Goal: Task Accomplishment & Management: Manage account settings

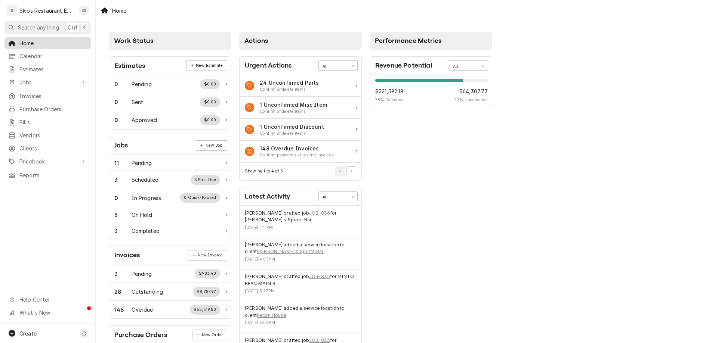
click at [19, 39] on span "Home" at bounding box center [53, 43] width 68 height 8
click at [23, 78] on span "Jobs" at bounding box center [47, 82] width 56 height 8
click at [21, 92] on span "Jobs" at bounding box center [53, 96] width 68 height 8
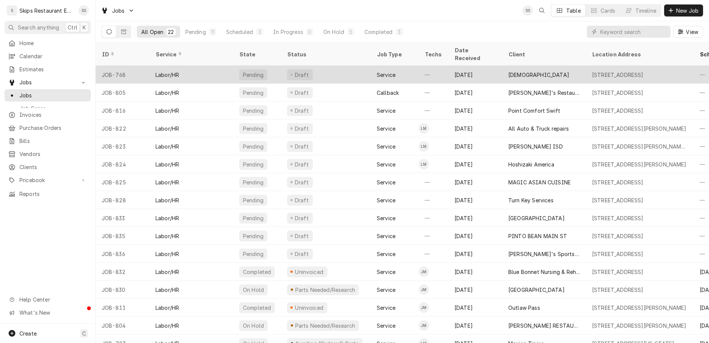
click at [508, 71] on div "FIRST UNITED METHODIST CHURCH" at bounding box center [538, 75] width 61 height 8
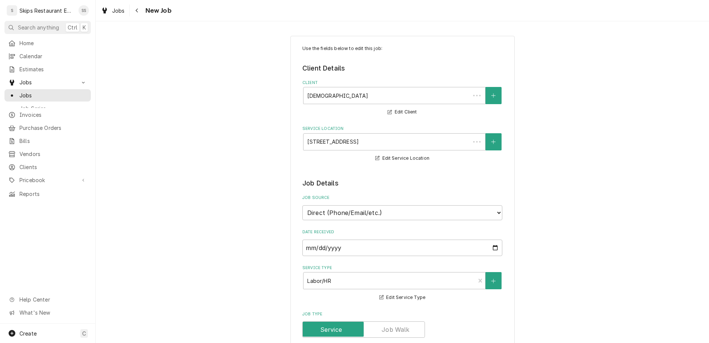
type textarea "x"
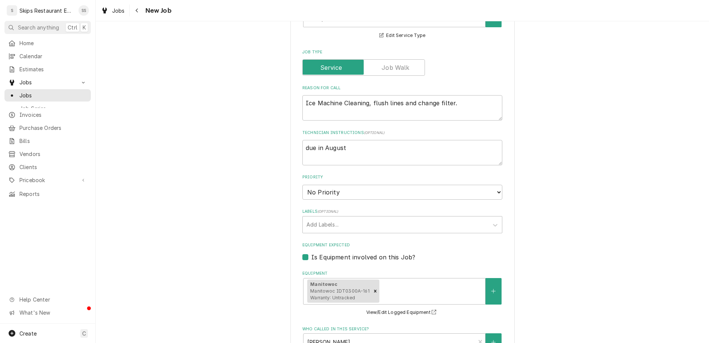
scroll to position [291, 0]
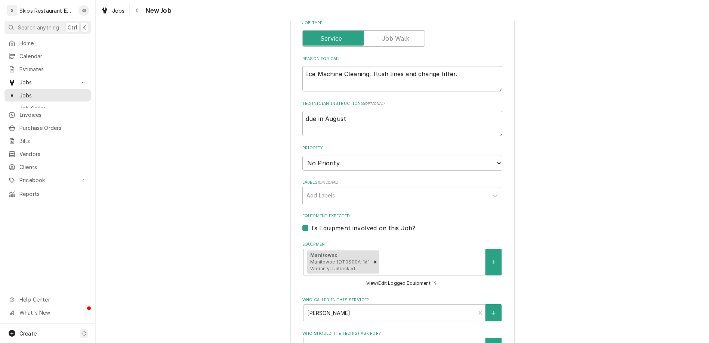
type input "[DATE]"
type textarea "x"
select select "09:00:00"
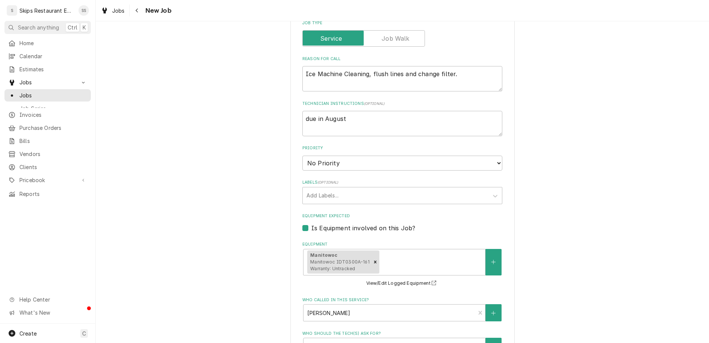
click option "9:00 AM" at bounding box center [0, 0] width 0 height 0
type textarea "x"
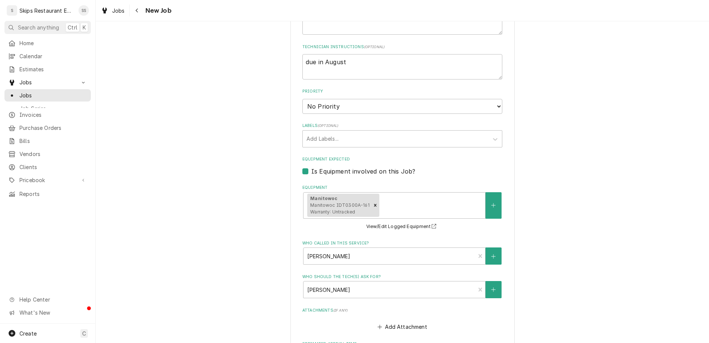
type input "2"
type textarea "x"
type input "2"
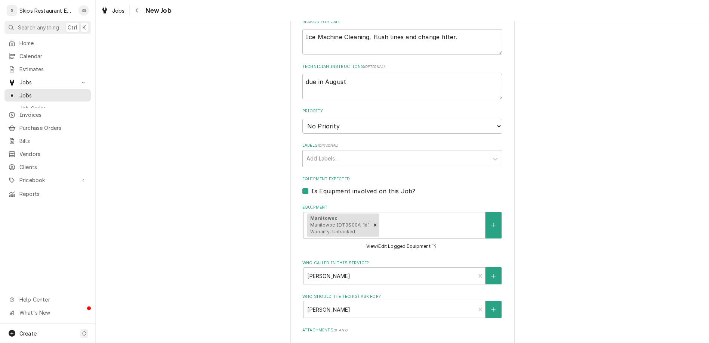
type textarea "x"
